Goal: Task Accomplishment & Management: Use online tool/utility

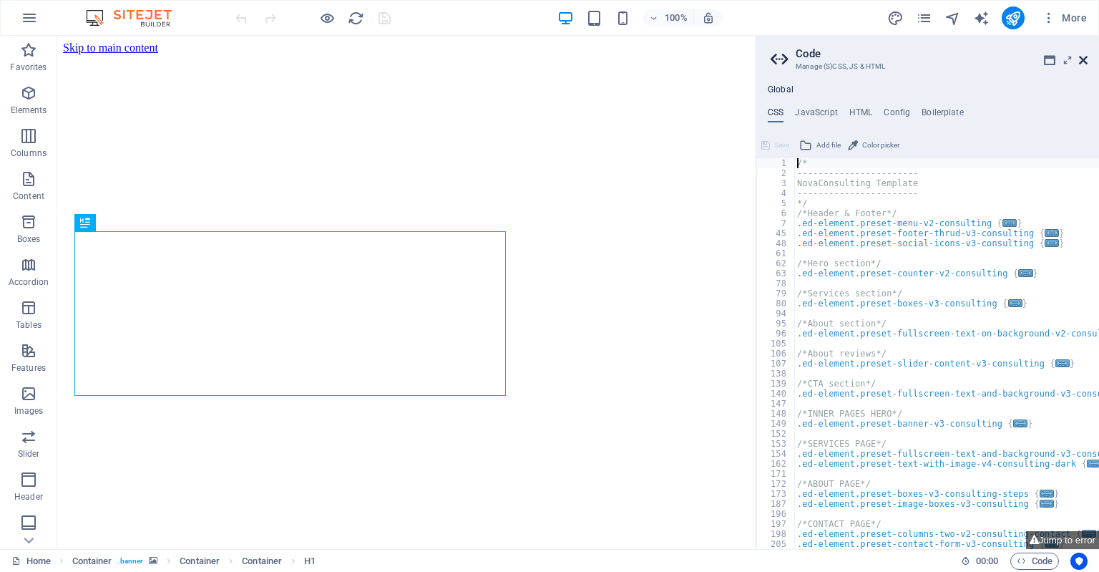
click at [1084, 62] on icon at bounding box center [1083, 59] width 9 height 11
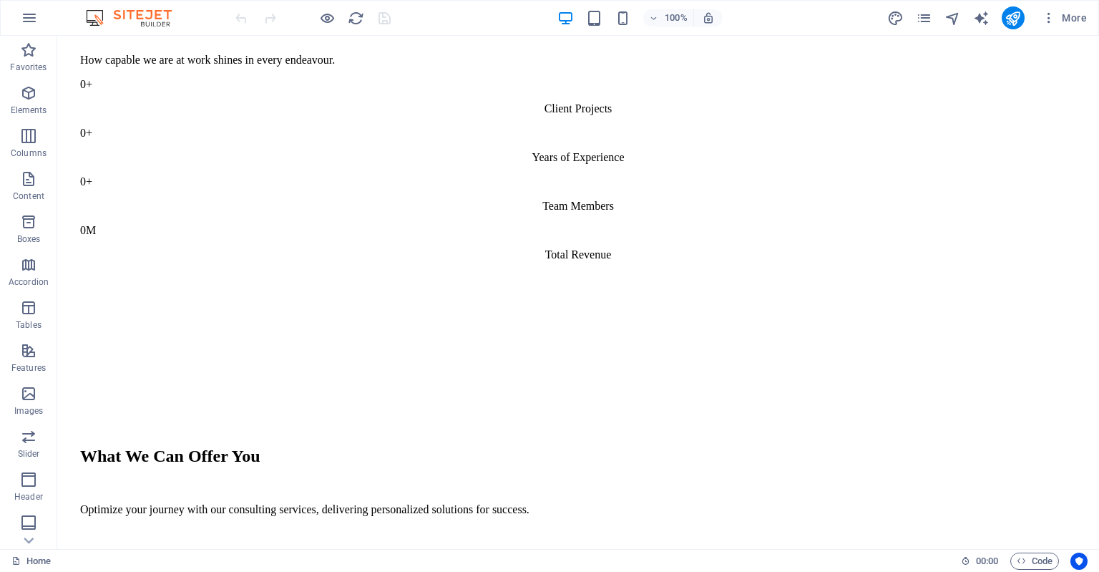
scroll to position [1133, 0]
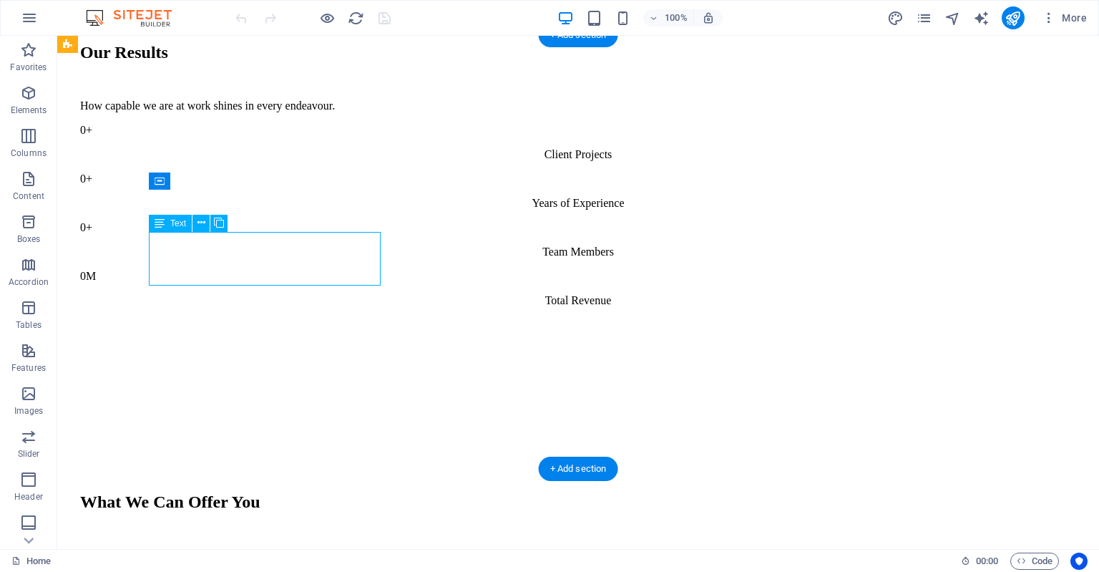
scroll to position [1226, 0]
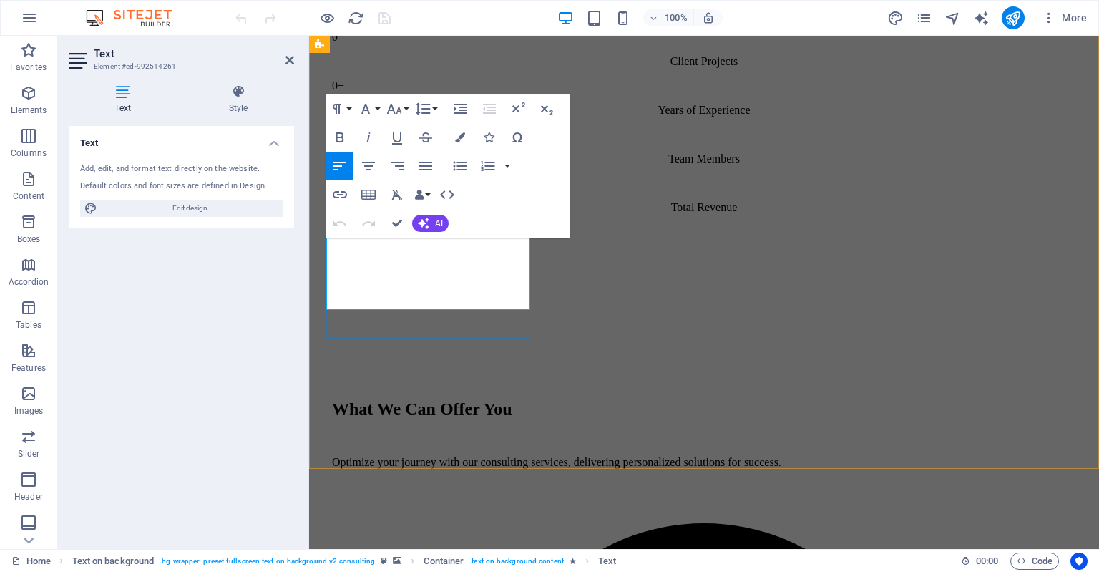
drag, startPoint x: 392, startPoint y: 268, endPoint x: 442, endPoint y: 250, distance: 53.4
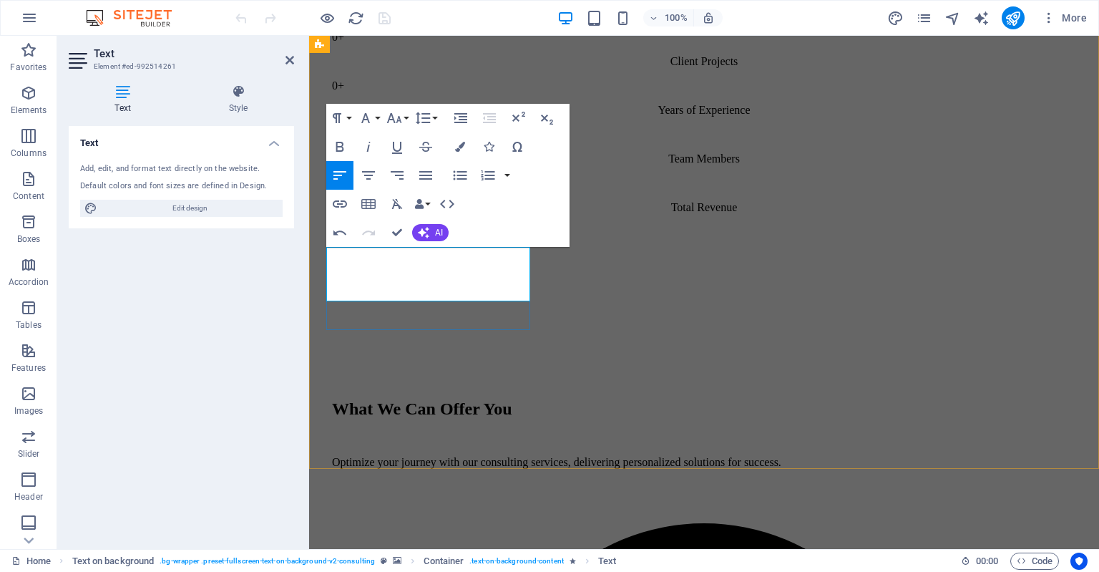
drag, startPoint x: 407, startPoint y: 275, endPoint x: 388, endPoint y: 273, distance: 19.4
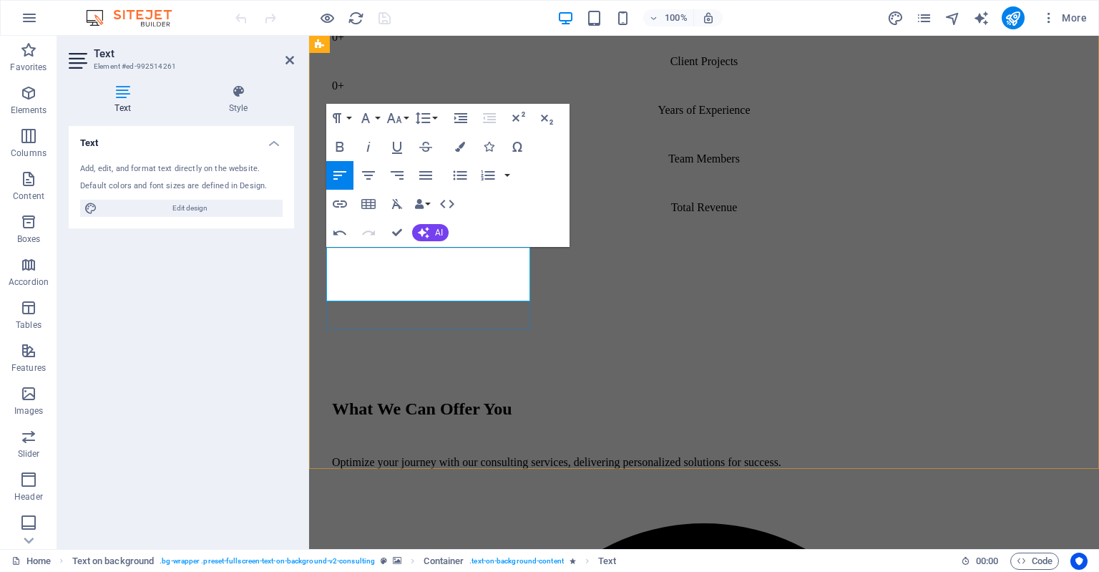
click at [440, 233] on span "AI" at bounding box center [439, 232] width 8 height 9
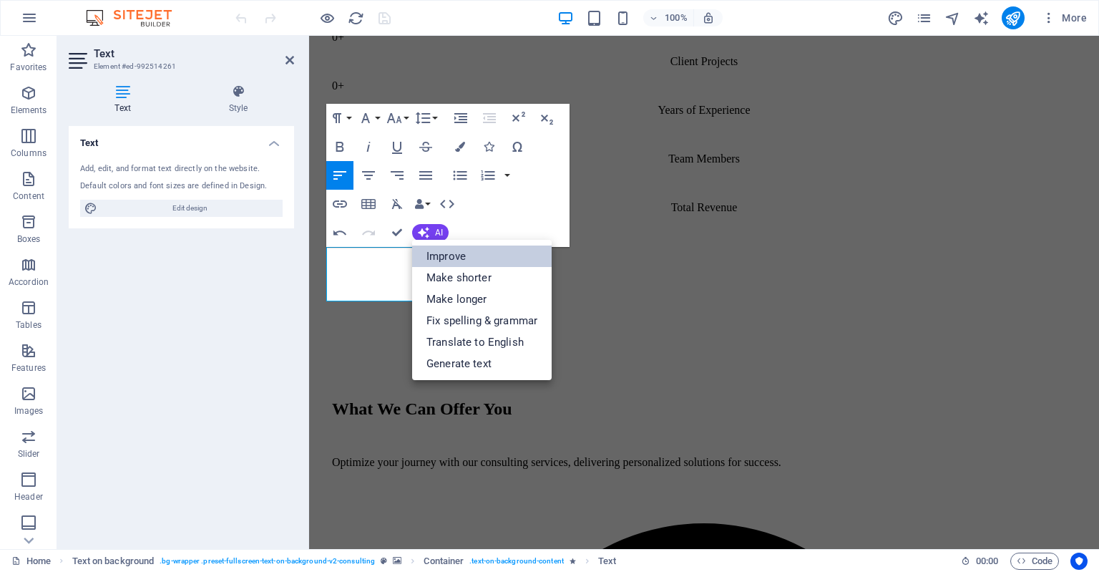
click at [469, 263] on link "Improve" at bounding box center [482, 255] width 140 height 21
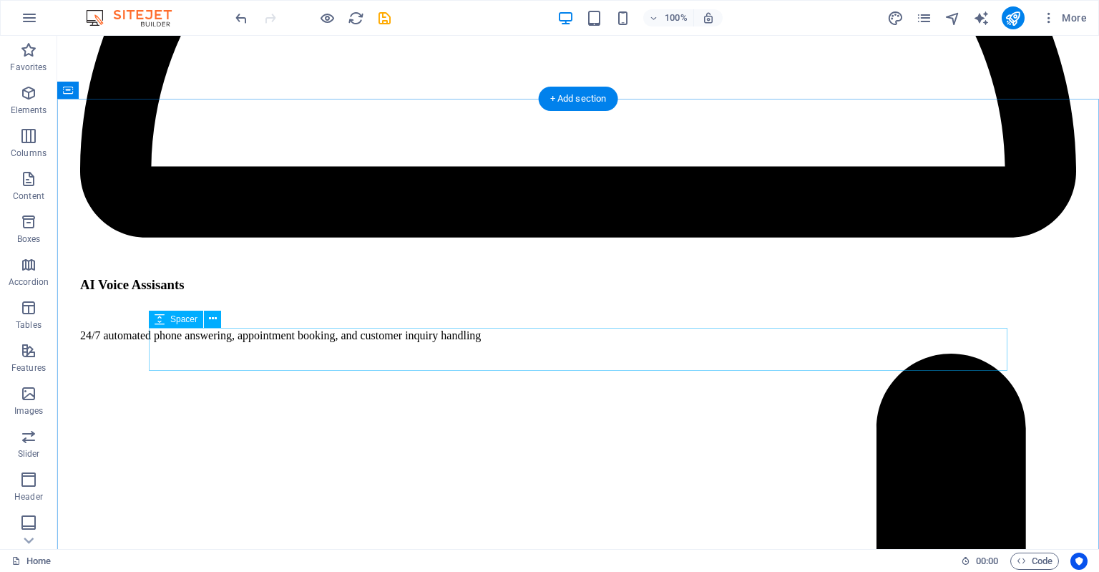
scroll to position [2493, 0]
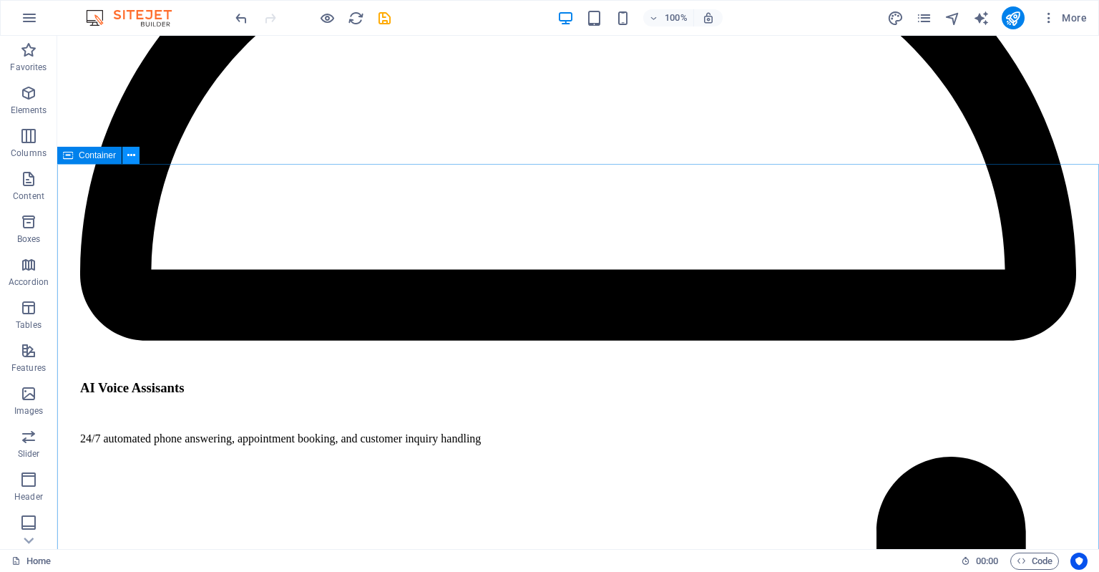
click at [132, 160] on icon at bounding box center [131, 155] width 8 height 15
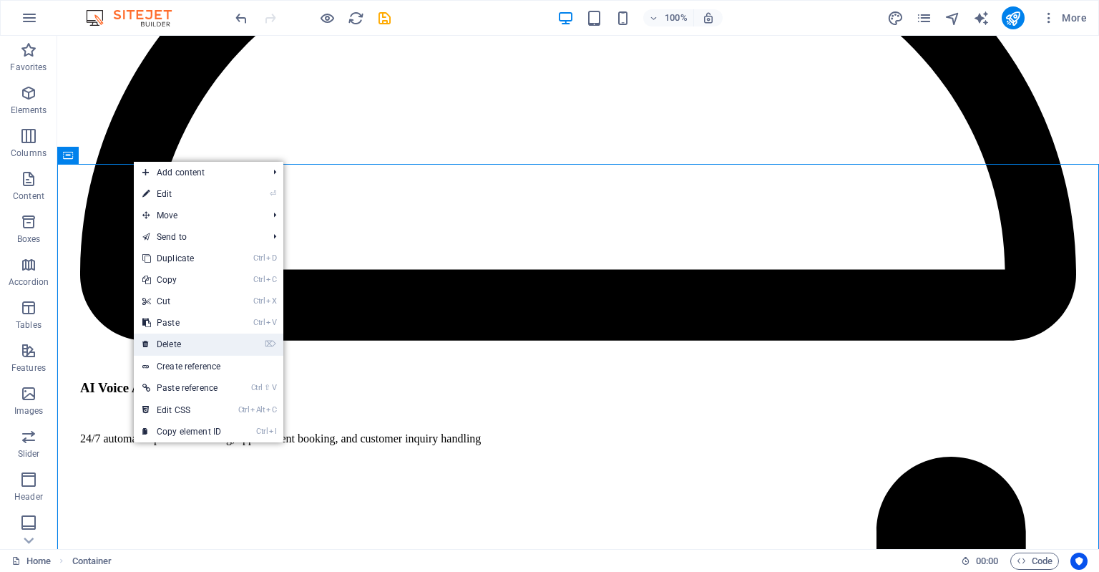
click at [187, 342] on link "⌦ Delete" at bounding box center [182, 343] width 96 height 21
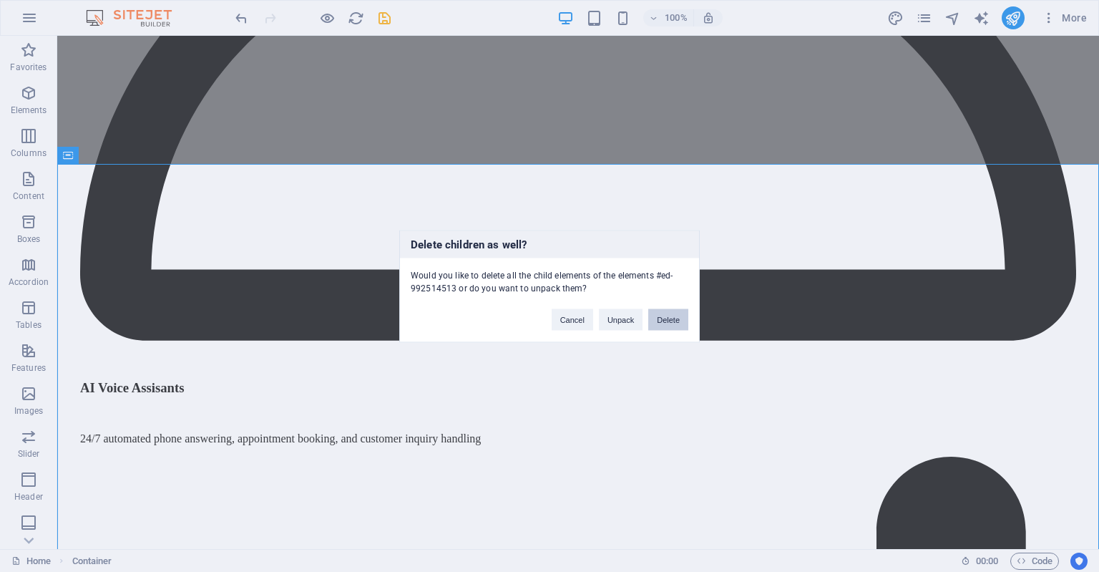
click at [676, 323] on button "Delete" at bounding box center [668, 318] width 40 height 21
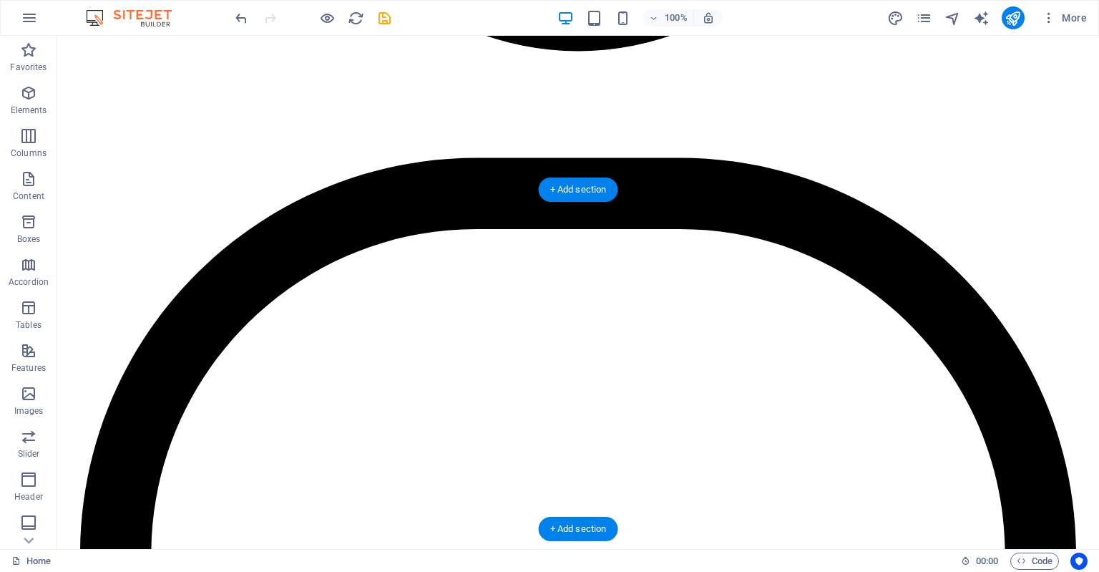
scroll to position [2115, 0]
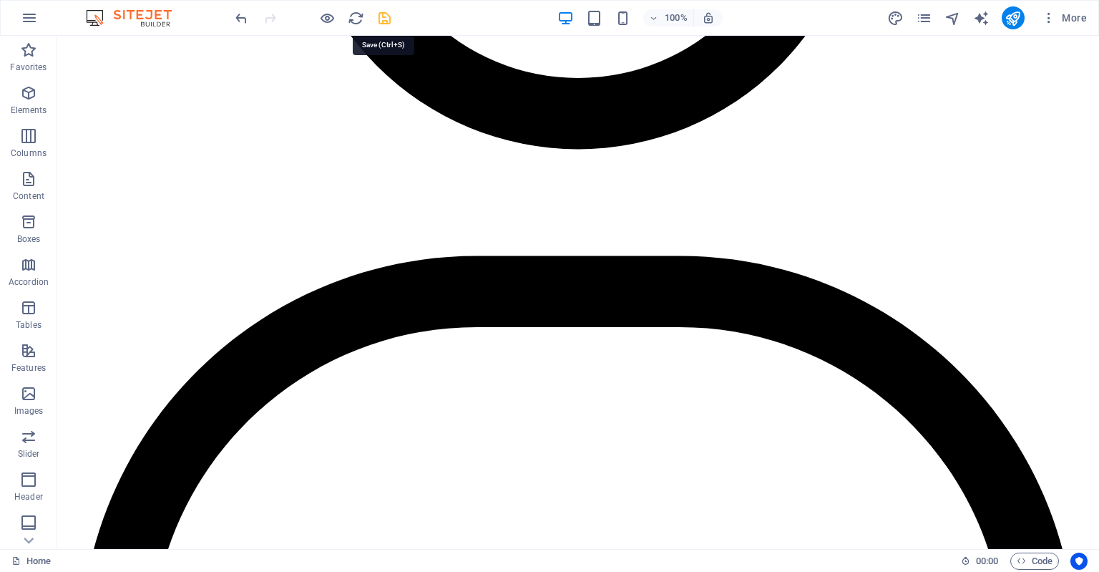
click at [383, 19] on icon "save" at bounding box center [384, 18] width 16 height 16
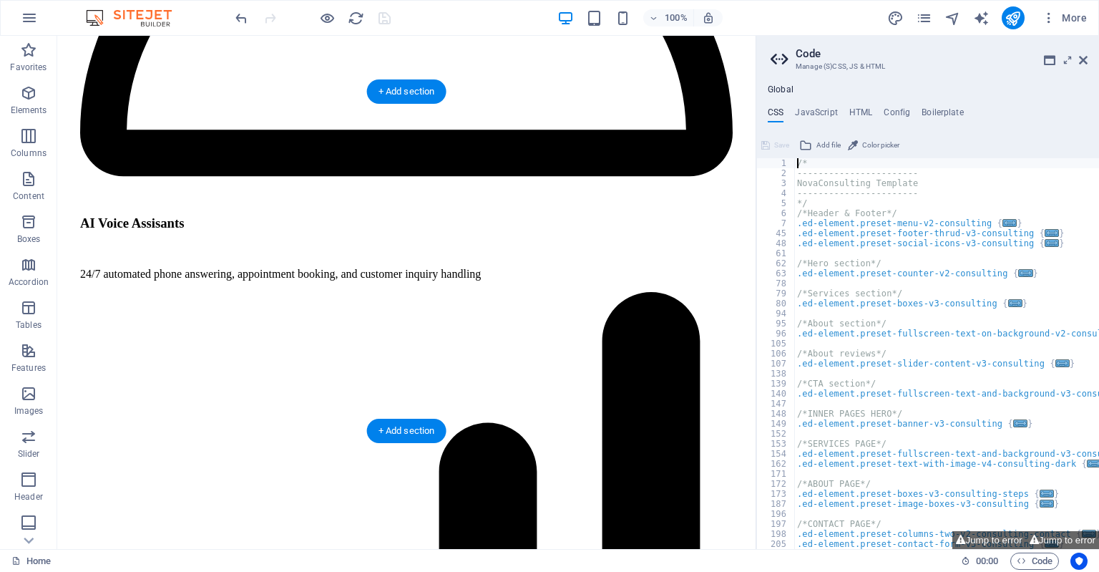
scroll to position [2414, 0]
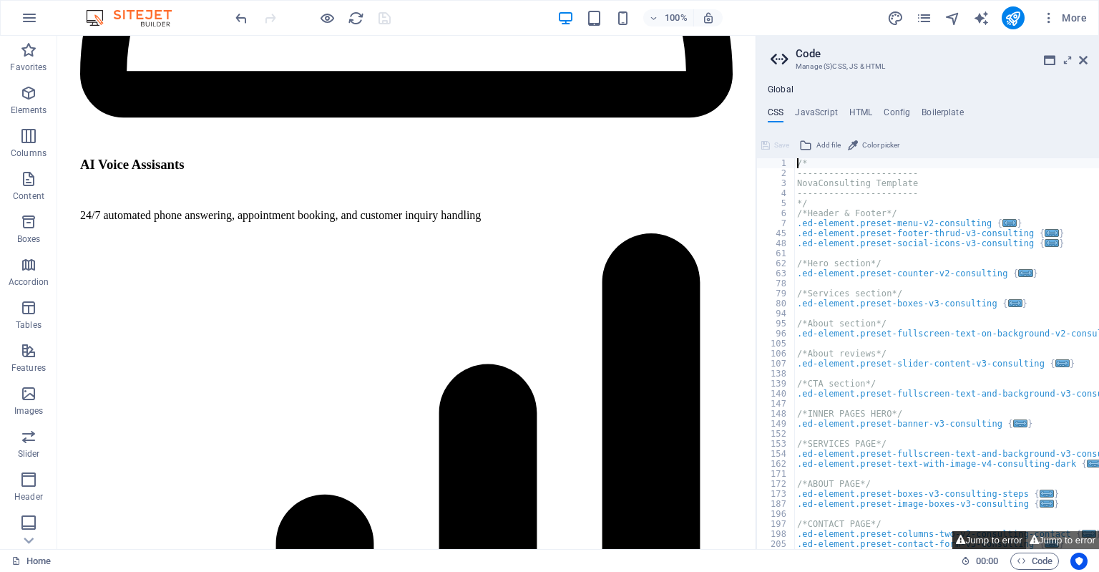
click at [982, 540] on button "Jump to error" at bounding box center [988, 540] width 73 height 18
type textarea "@include separator-v3;"
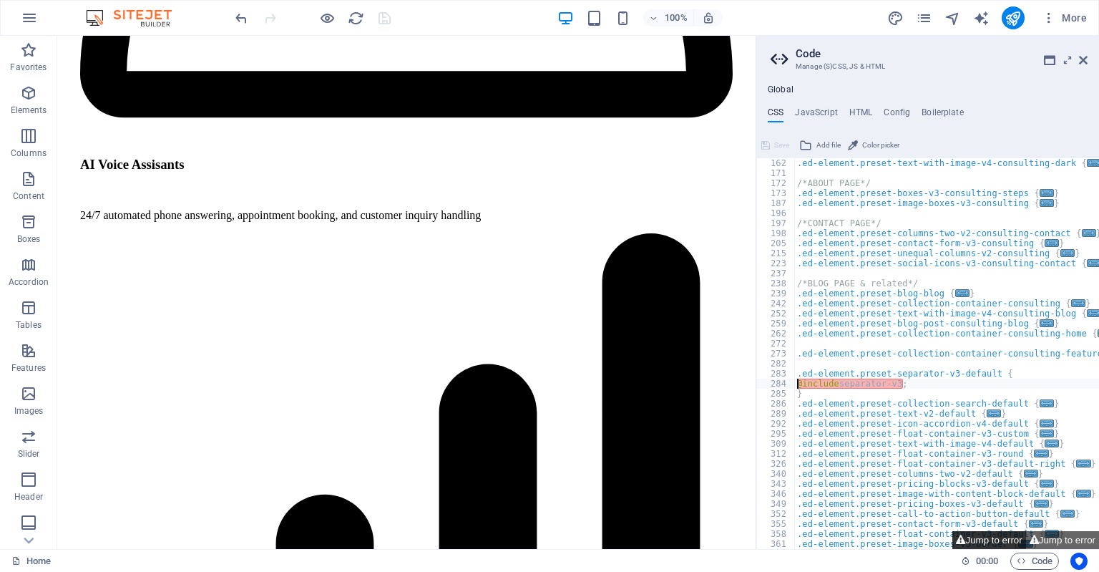
scroll to position [301, 0]
drag, startPoint x: 1080, startPoint y: 59, endPoint x: 1022, endPoint y: 23, distance: 68.7
click at [1080, 59] on icon at bounding box center [1083, 59] width 9 height 11
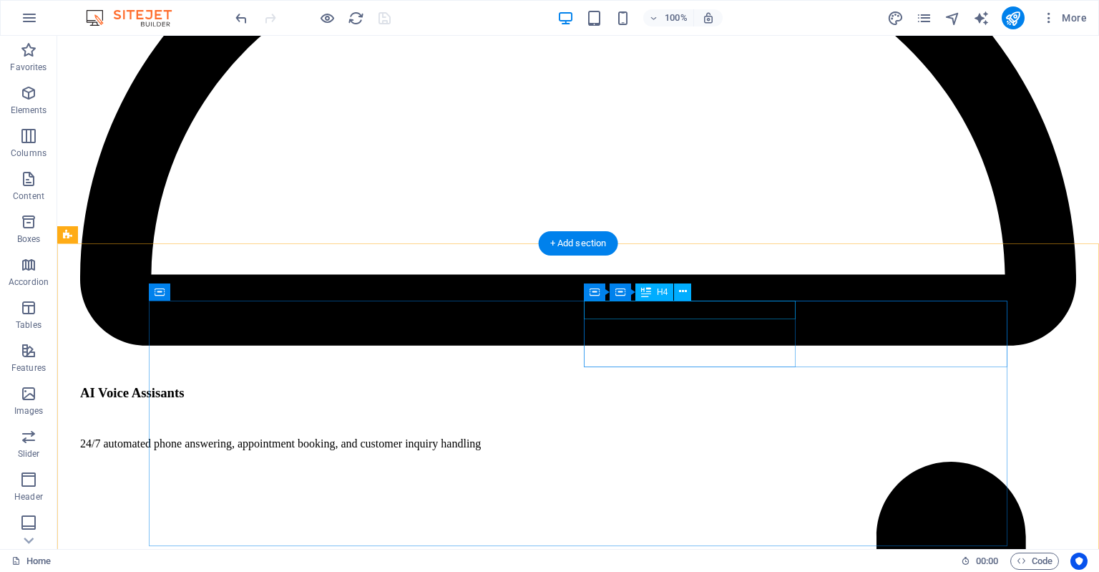
scroll to position [2494, 0]
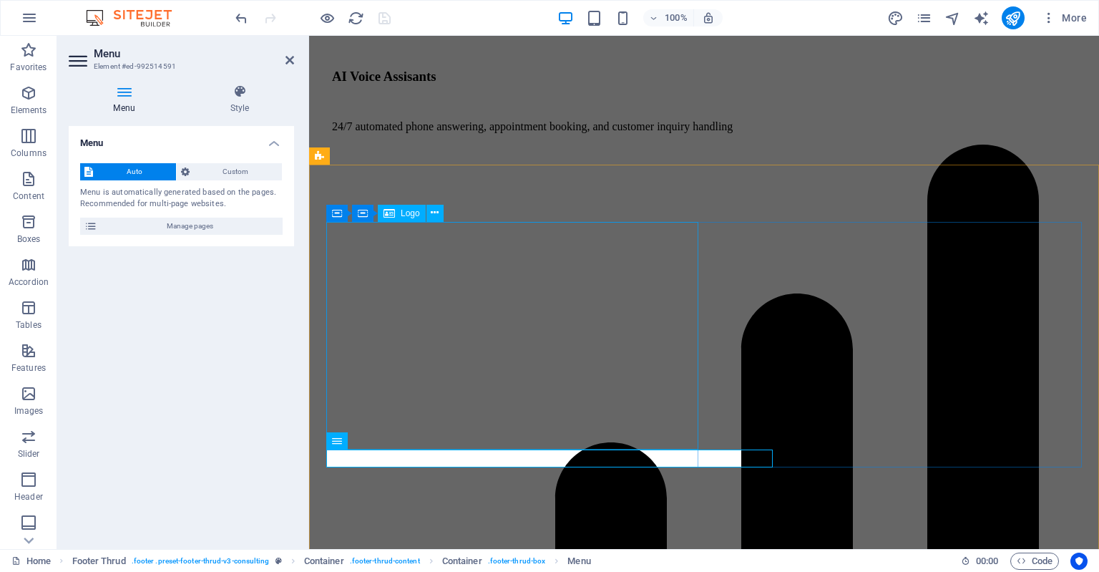
scroll to position [2587, 0]
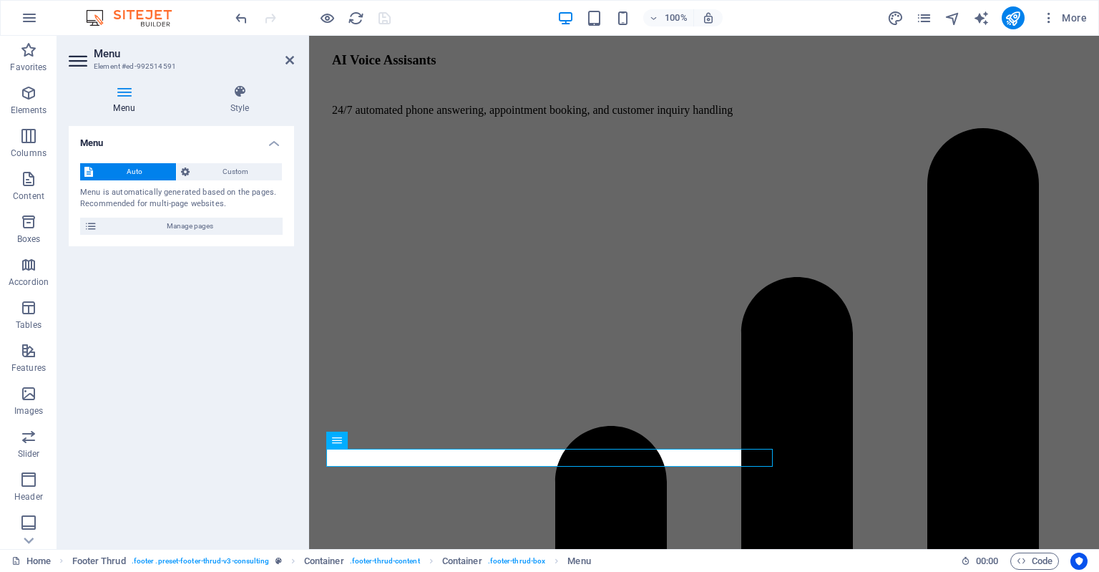
click at [123, 95] on icon at bounding box center [124, 91] width 111 height 14
click at [196, 228] on span "Manage pages" at bounding box center [190, 226] width 177 height 17
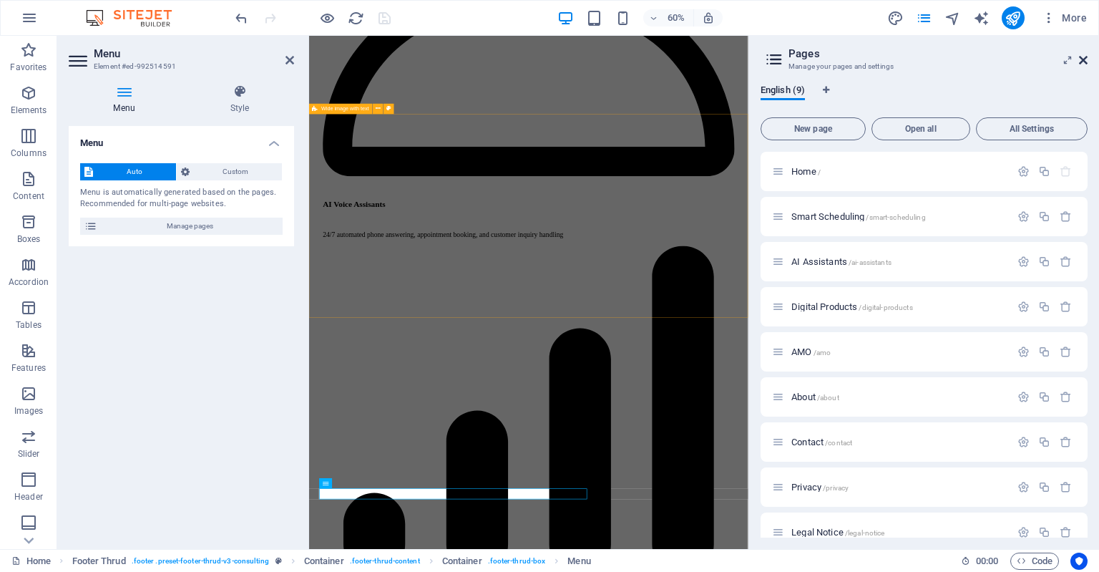
click at [1081, 57] on icon at bounding box center [1083, 59] width 9 height 11
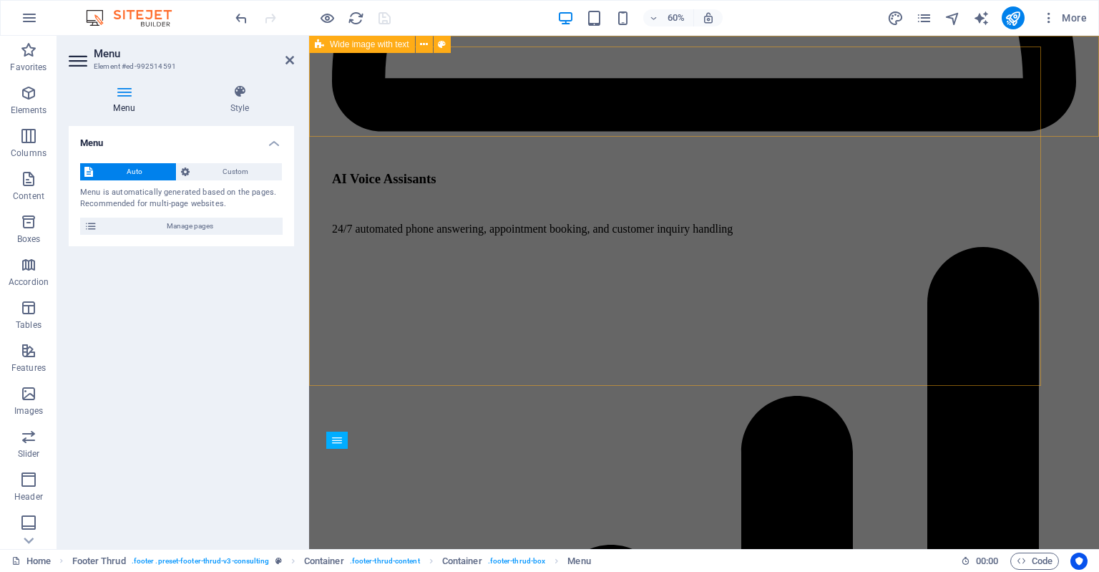
scroll to position [2587, 0]
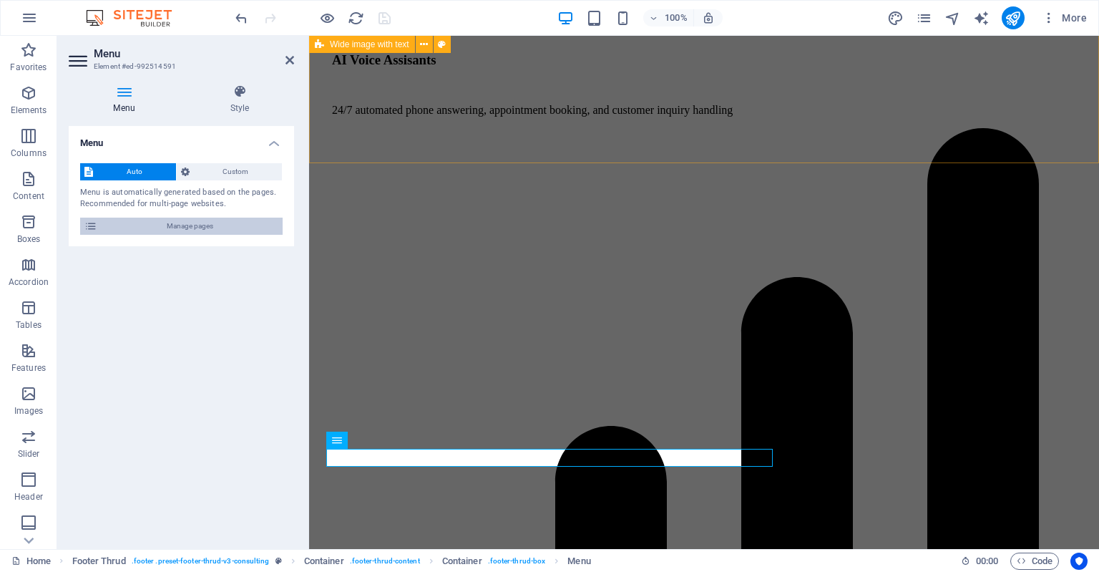
click at [203, 225] on span "Manage pages" at bounding box center [190, 226] width 177 height 17
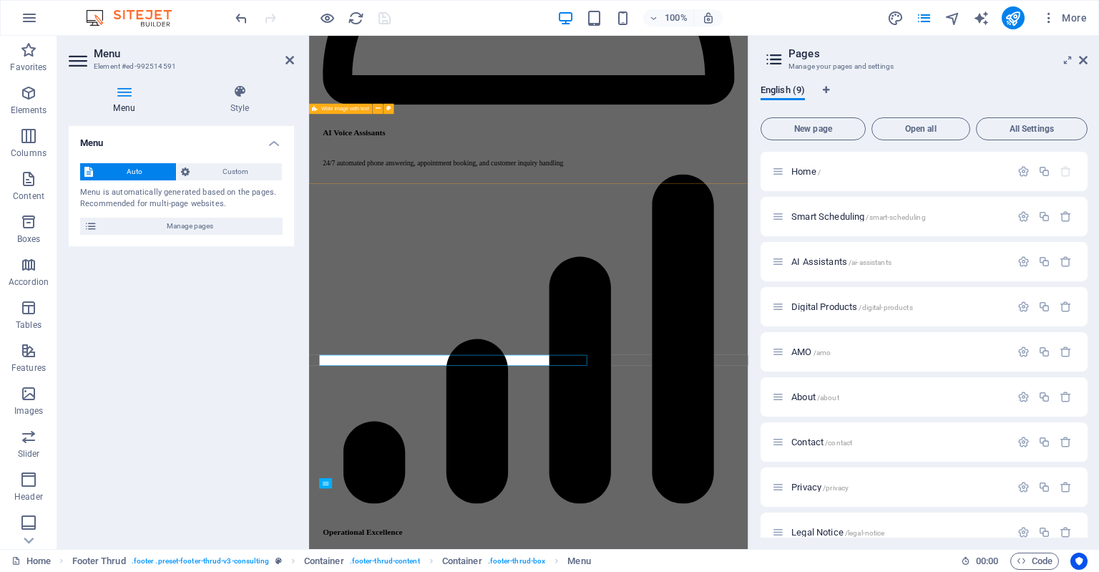
scroll to position [2469, 0]
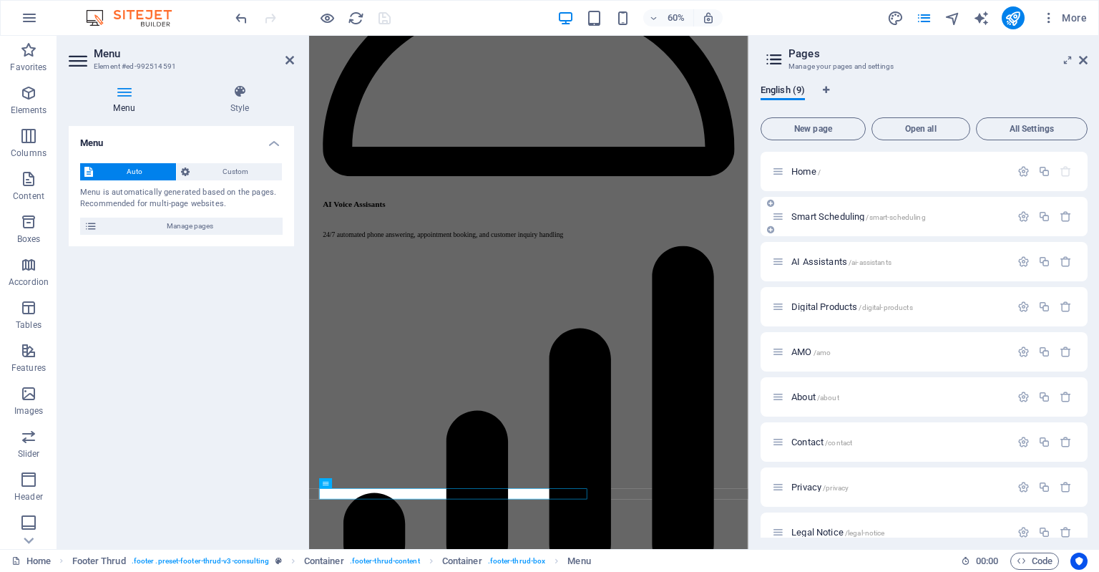
click at [823, 220] on span "Smart Scheduling /smart-scheduling" at bounding box center [858, 216] width 135 height 11
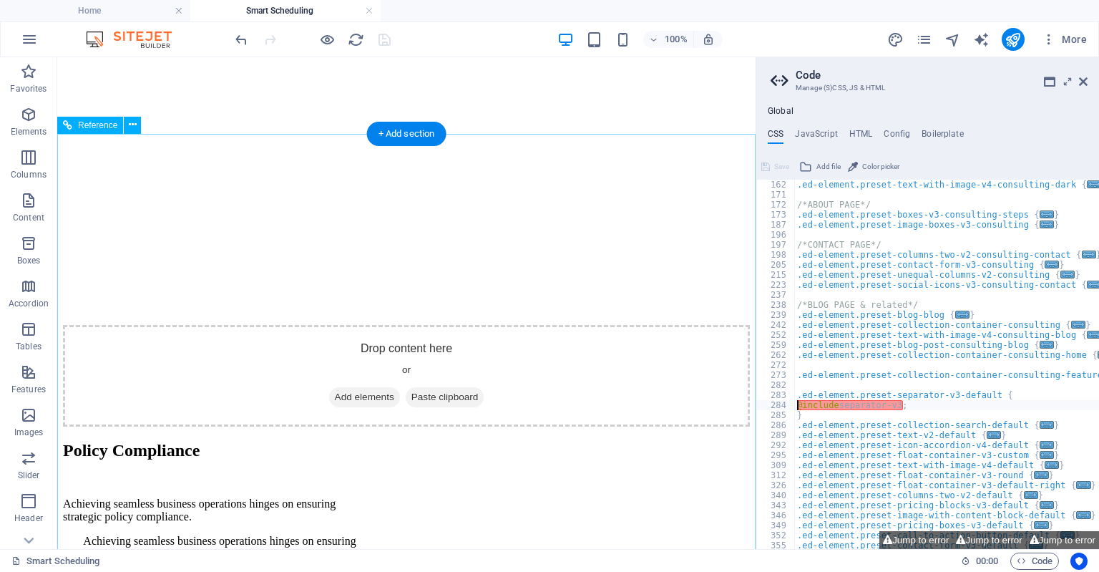
scroll to position [2493, 0]
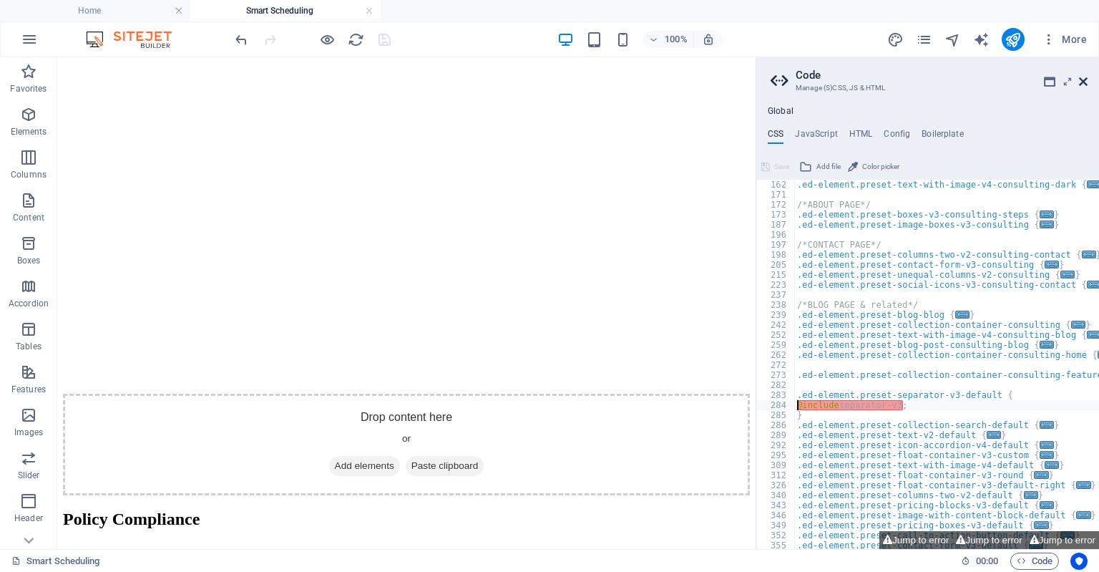
click at [1082, 79] on icon at bounding box center [1083, 81] width 9 height 11
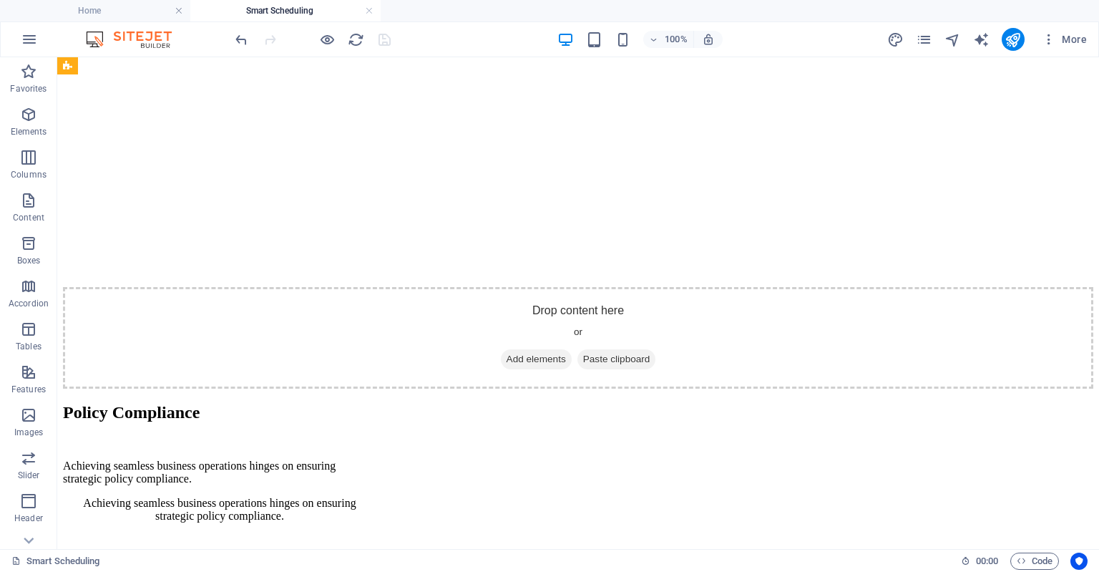
scroll to position [2388, 0]
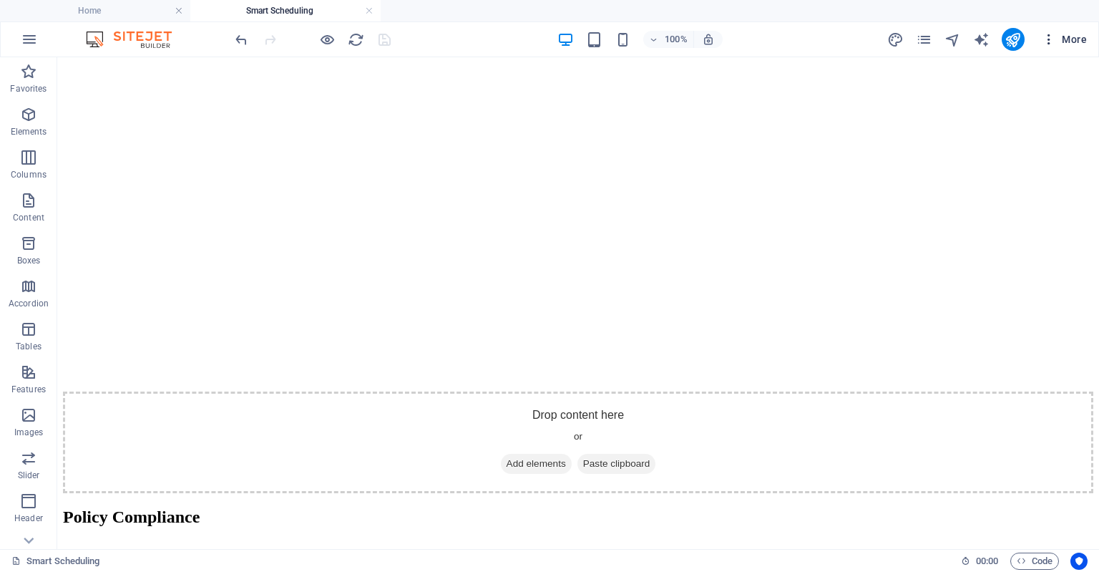
click at [1058, 36] on span "More" at bounding box center [1064, 39] width 45 height 14
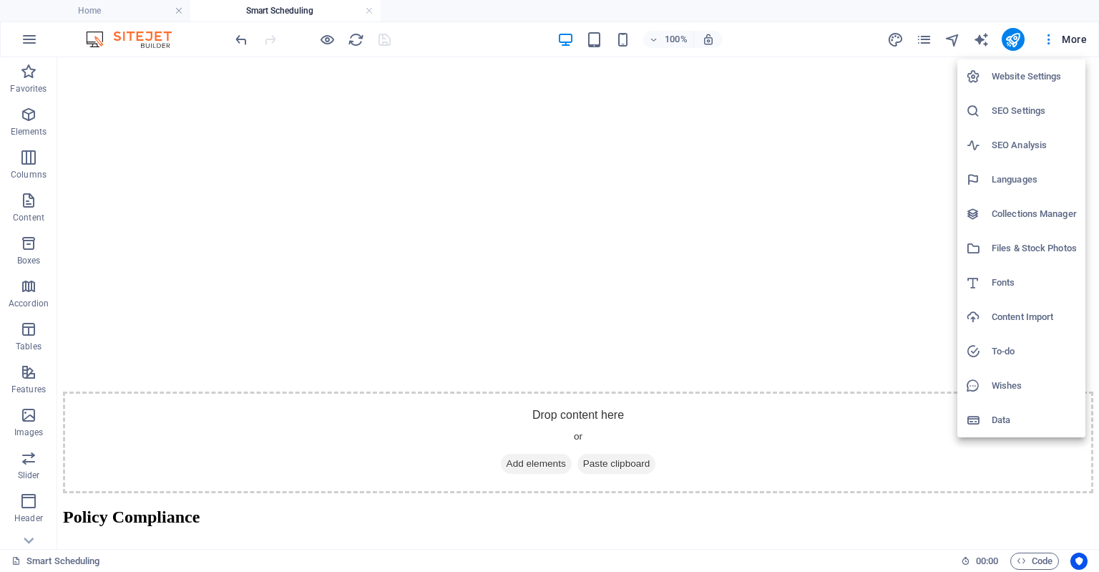
click at [1008, 217] on h6 "Collections Manager" at bounding box center [1034, 213] width 85 height 17
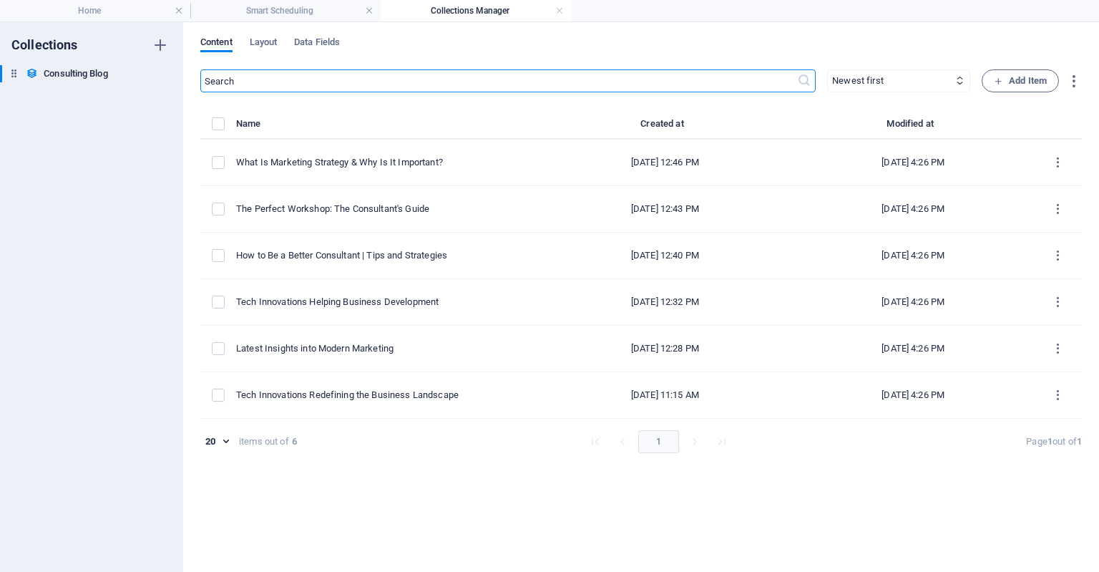
click at [462, 10] on h4 "Collections Manager" at bounding box center [476, 11] width 190 height 16
click at [317, 18] on h4 "Smart Scheduling" at bounding box center [285, 11] width 190 height 16
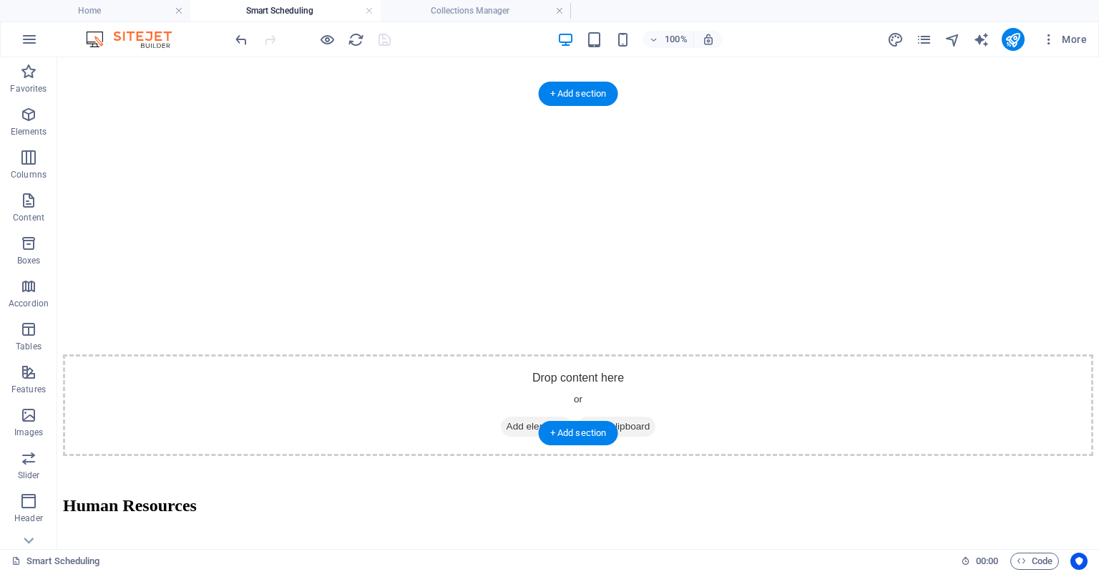
scroll to position [1782, 0]
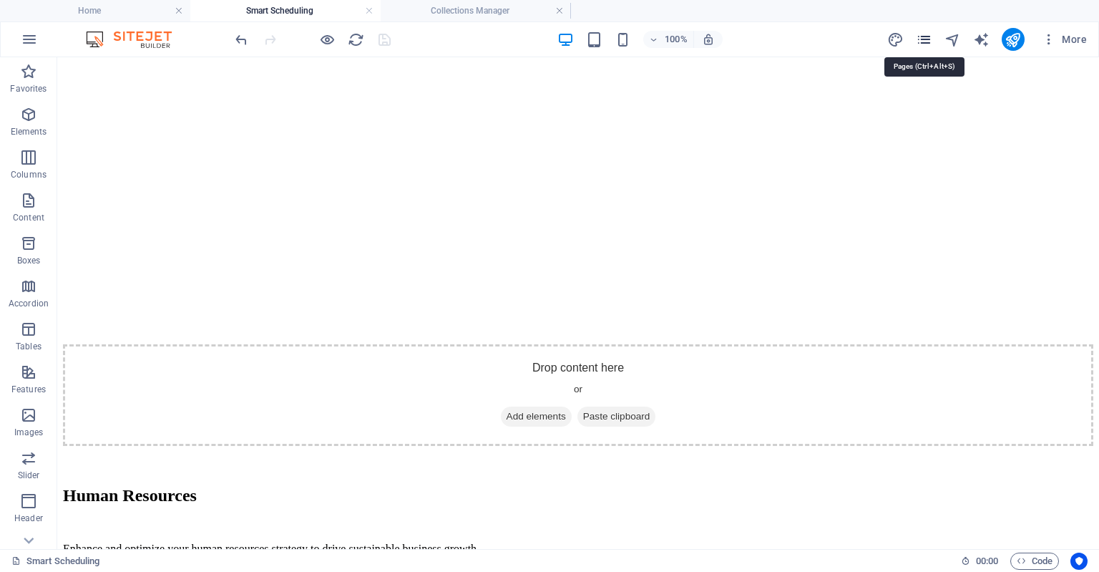
click at [929, 41] on icon "pages" at bounding box center [924, 39] width 16 height 16
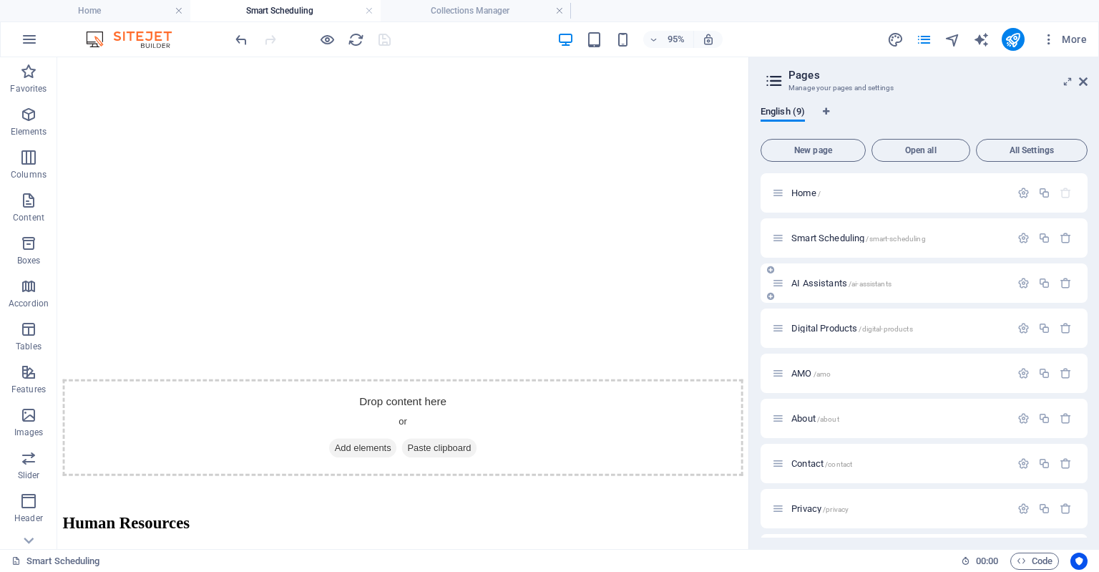
click at [826, 288] on div "AI Assistants /ai-assistants" at bounding box center [891, 283] width 238 height 16
click at [825, 282] on span "AI Assistants /ai-assistants" at bounding box center [841, 283] width 100 height 11
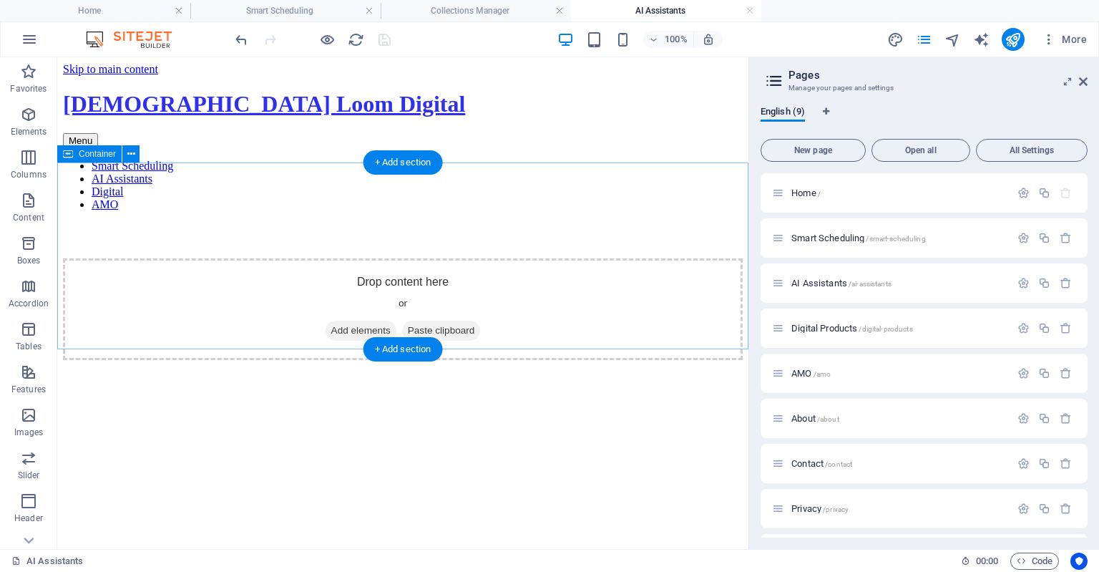
scroll to position [0, 0]
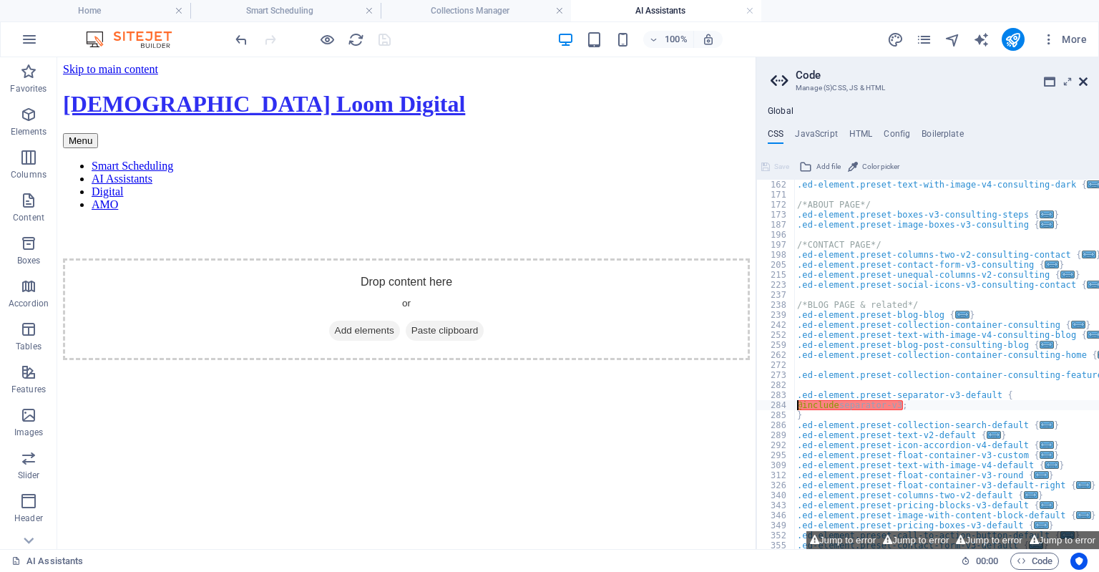
click at [1080, 79] on icon at bounding box center [1083, 81] width 9 height 11
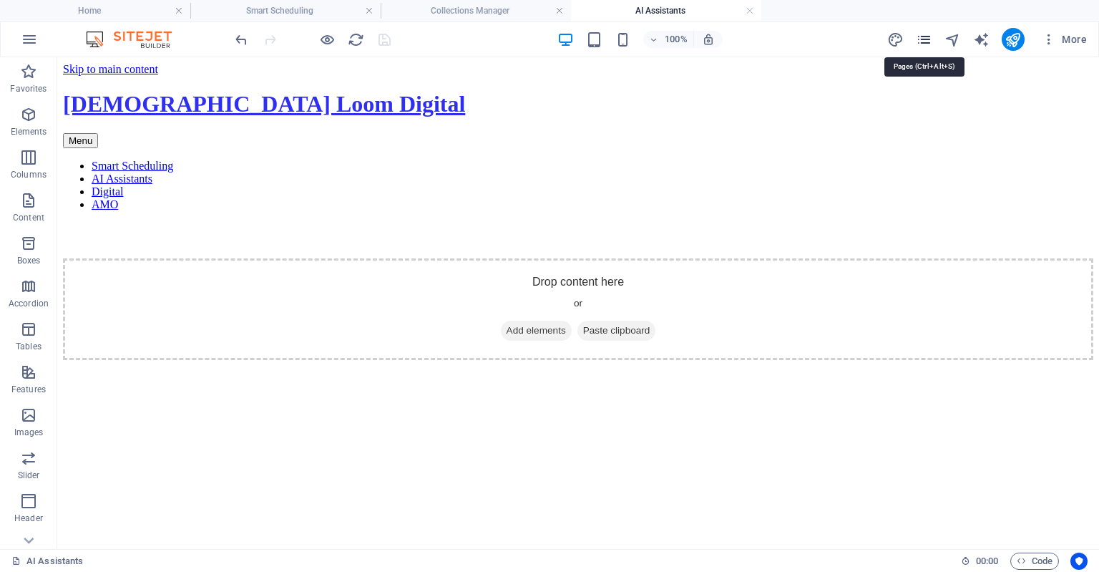
click at [926, 42] on icon "pages" at bounding box center [924, 39] width 16 height 16
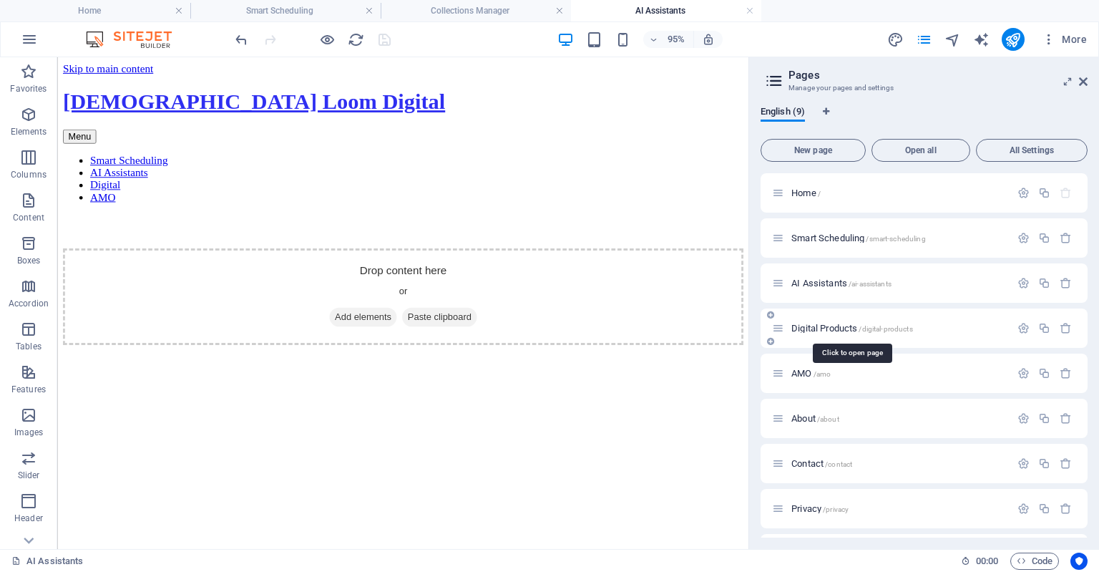
click at [831, 325] on span "Digital Products /digital-products" at bounding box center [852, 328] width 122 height 11
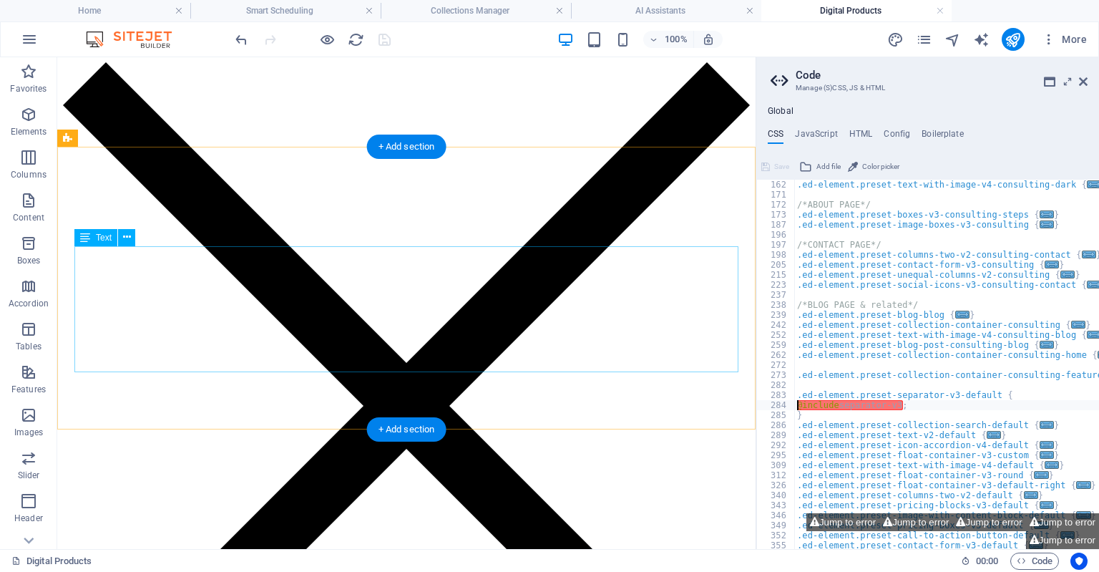
scroll to position [46, 0]
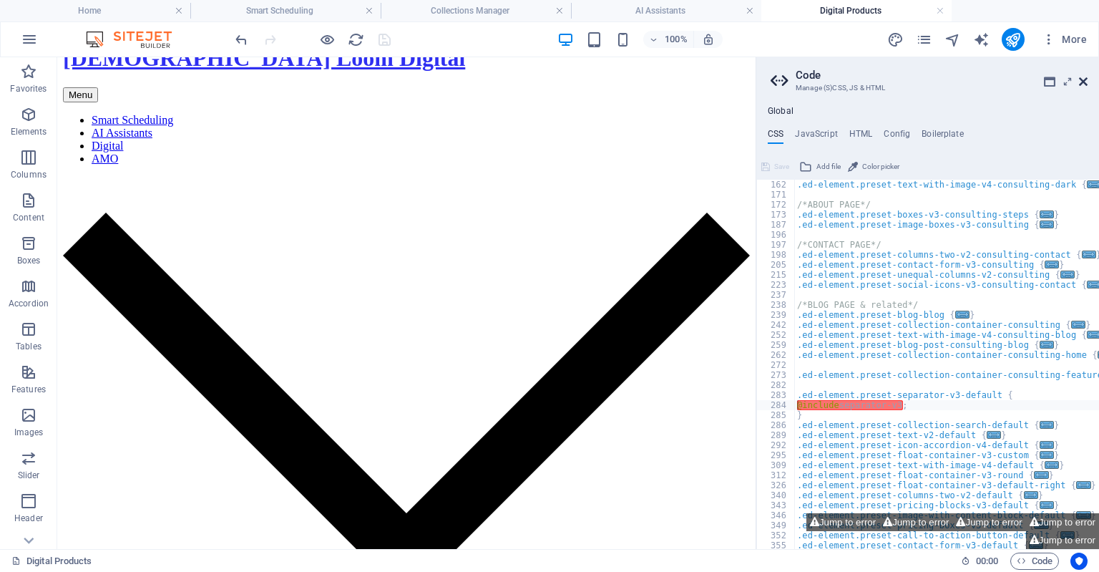
click at [1083, 81] on icon at bounding box center [1083, 81] width 9 height 11
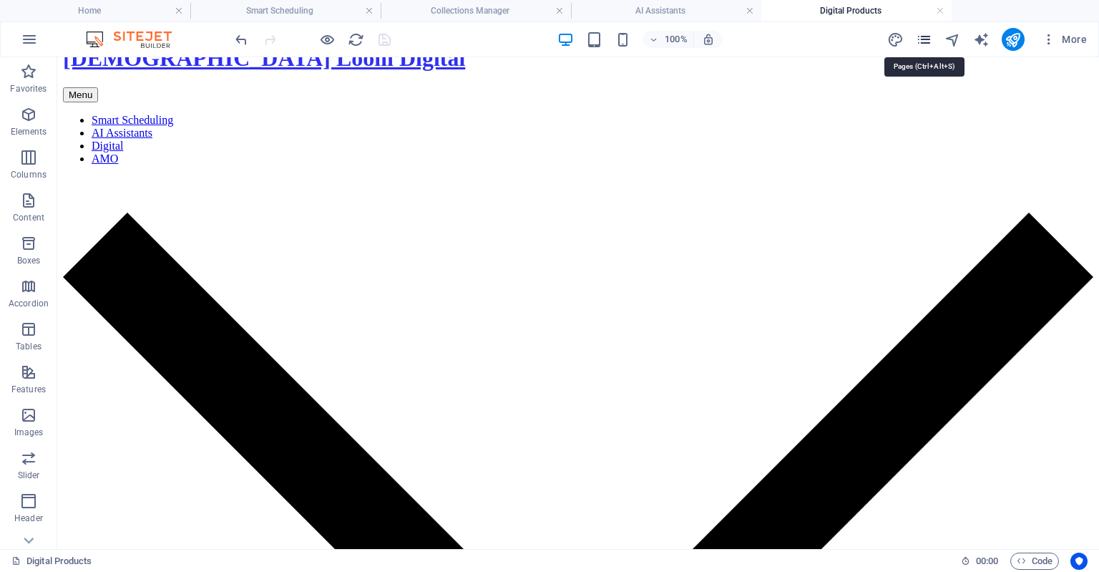
click at [927, 44] on icon "pages" at bounding box center [924, 39] width 16 height 16
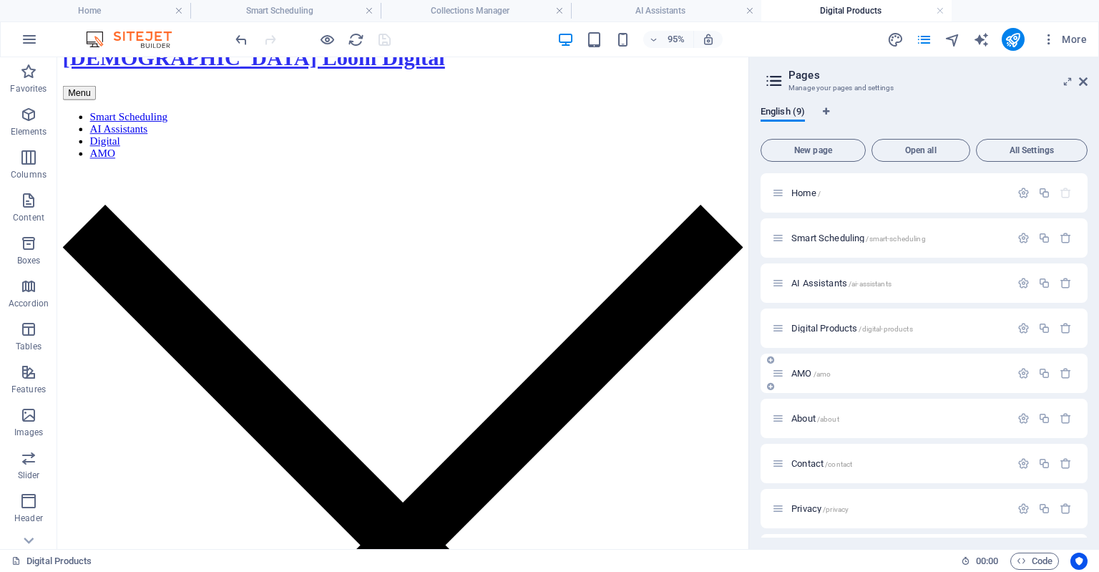
click at [817, 381] on div "AMO /amo" at bounding box center [891, 373] width 238 height 16
click at [813, 371] on span "AMO /amo" at bounding box center [810, 373] width 39 height 11
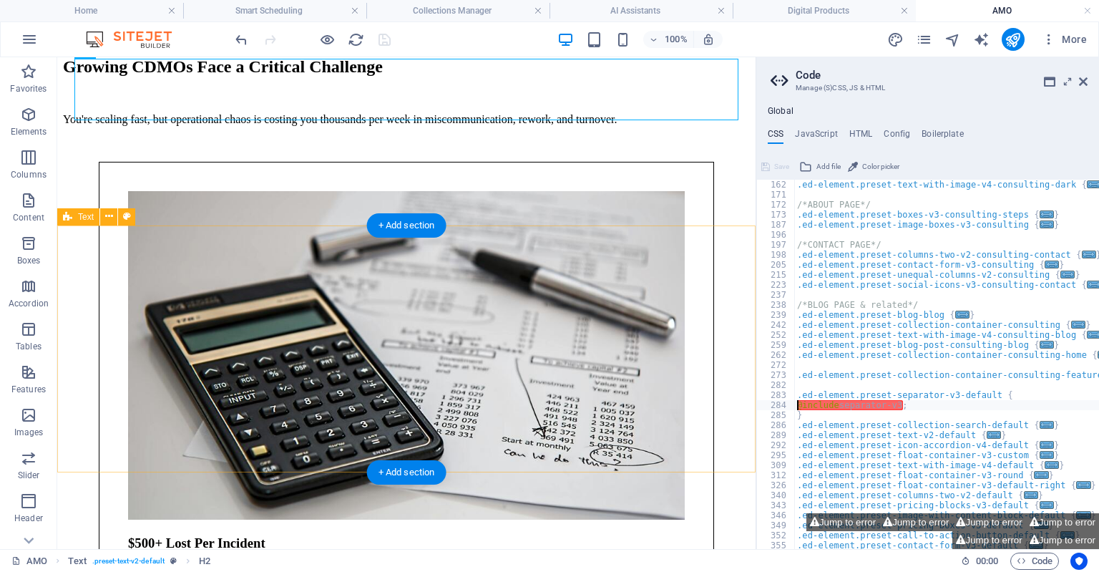
scroll to position [1327, 0]
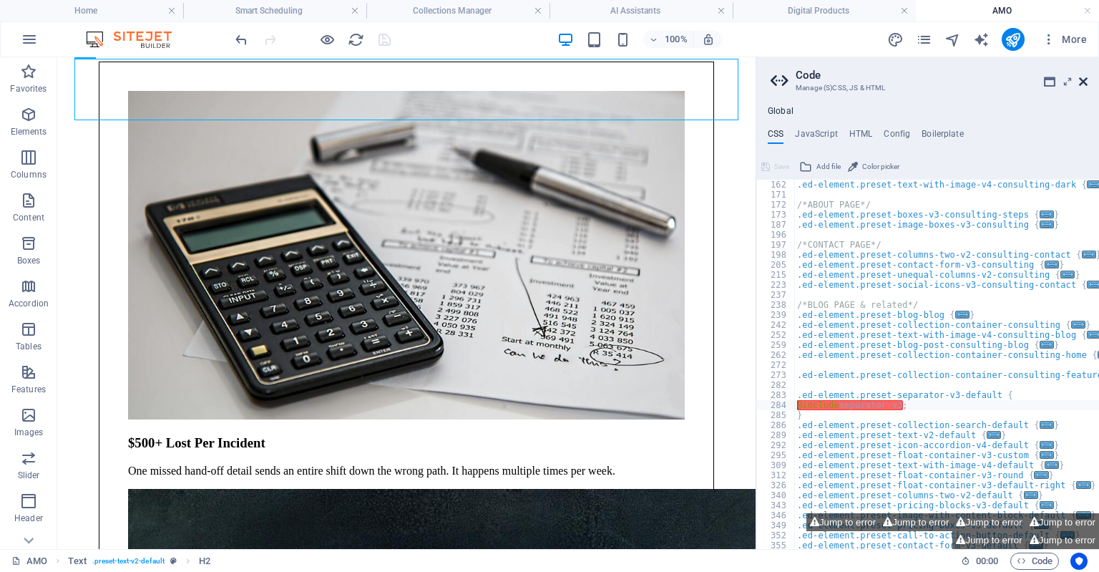
drag, startPoint x: 1084, startPoint y: 79, endPoint x: 961, endPoint y: 49, distance: 126.7
click at [1084, 79] on icon at bounding box center [1083, 81] width 9 height 11
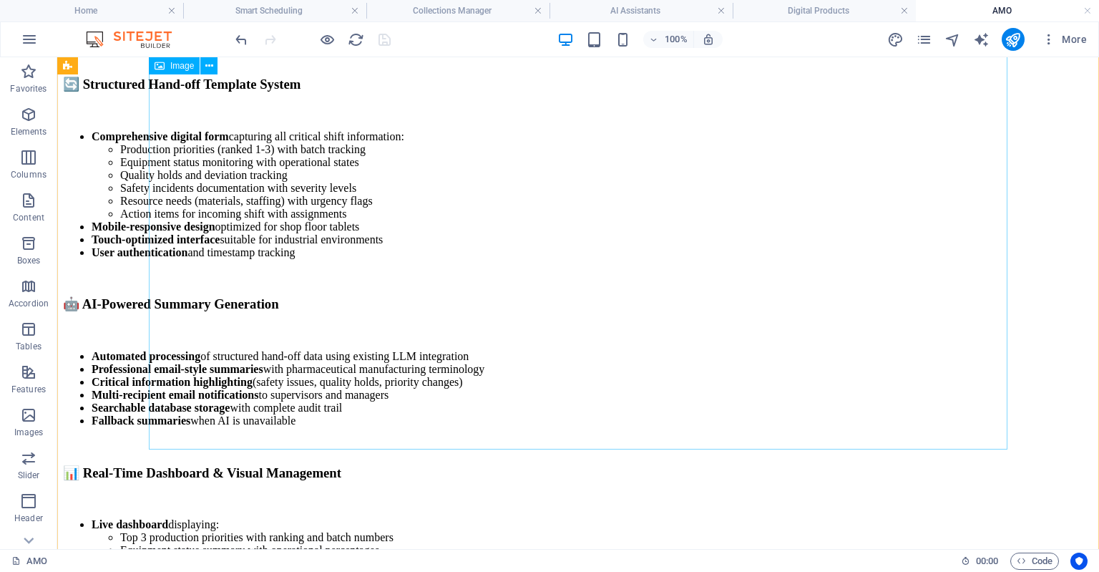
scroll to position [5296, 0]
